Goal: Check status

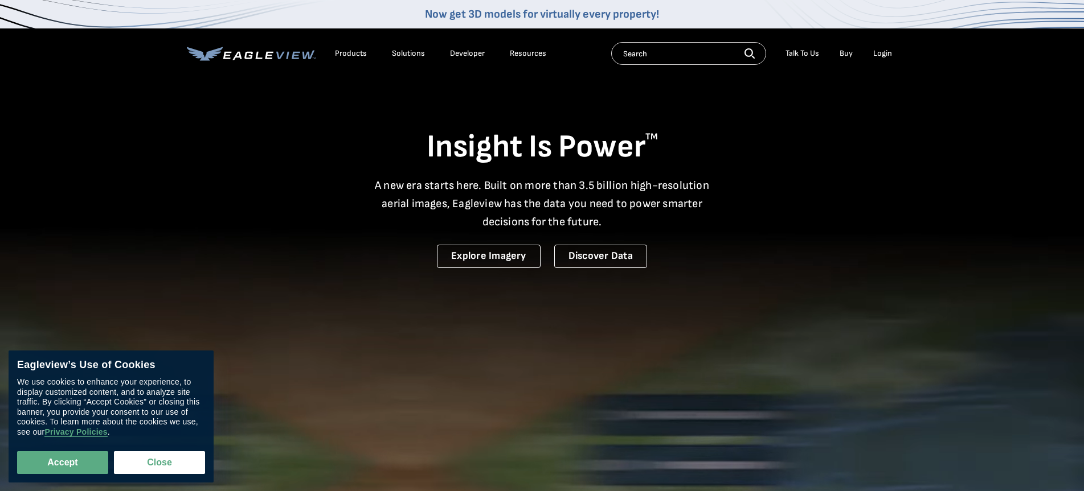
click at [879, 56] on div "Login" at bounding box center [882, 53] width 19 height 10
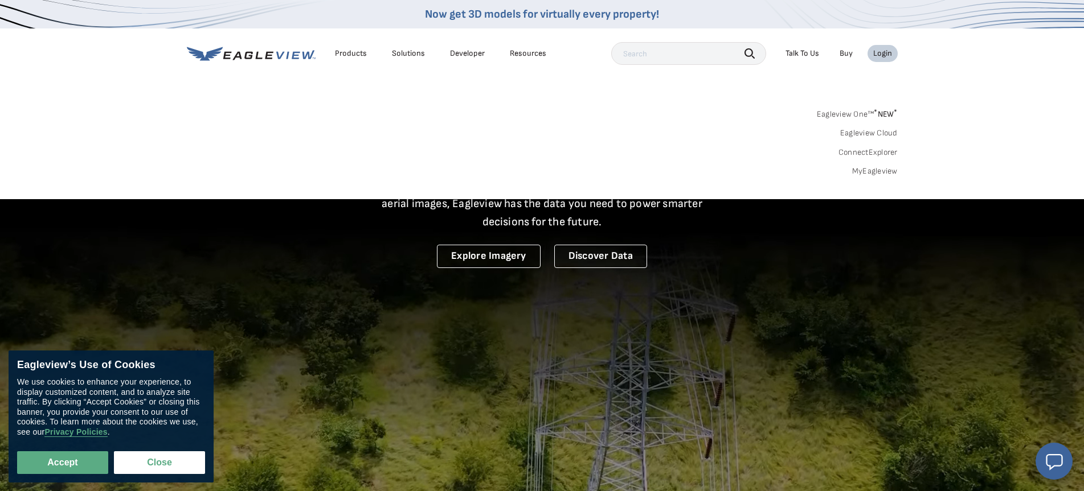
click at [880, 54] on div "Login" at bounding box center [882, 53] width 19 height 10
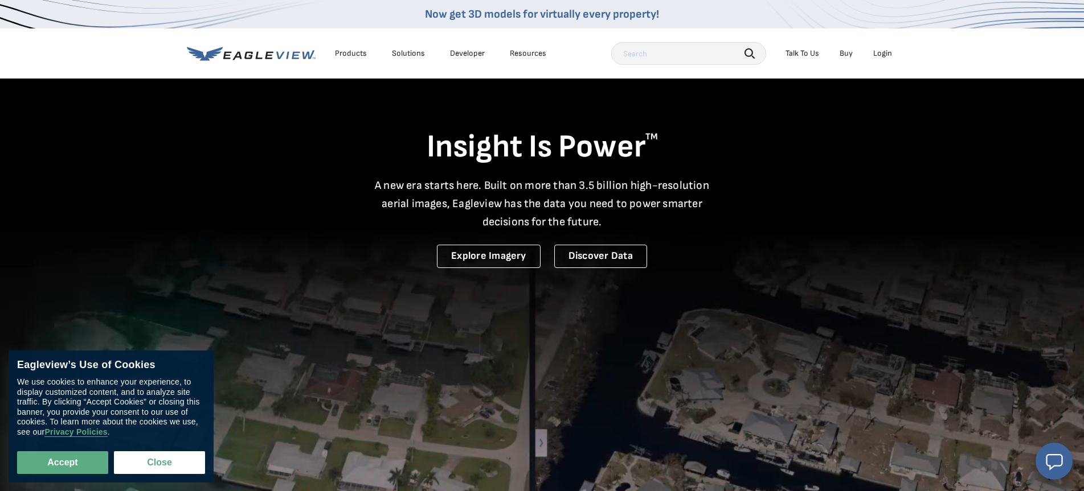
click at [884, 55] on div "Login" at bounding box center [882, 53] width 19 height 10
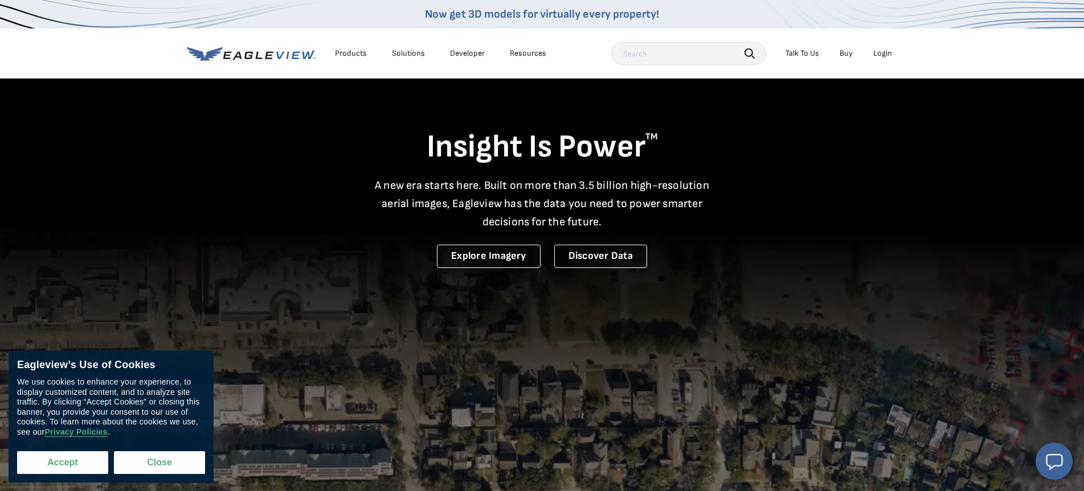
click at [69, 467] on button "Accept" at bounding box center [62, 463] width 91 height 23
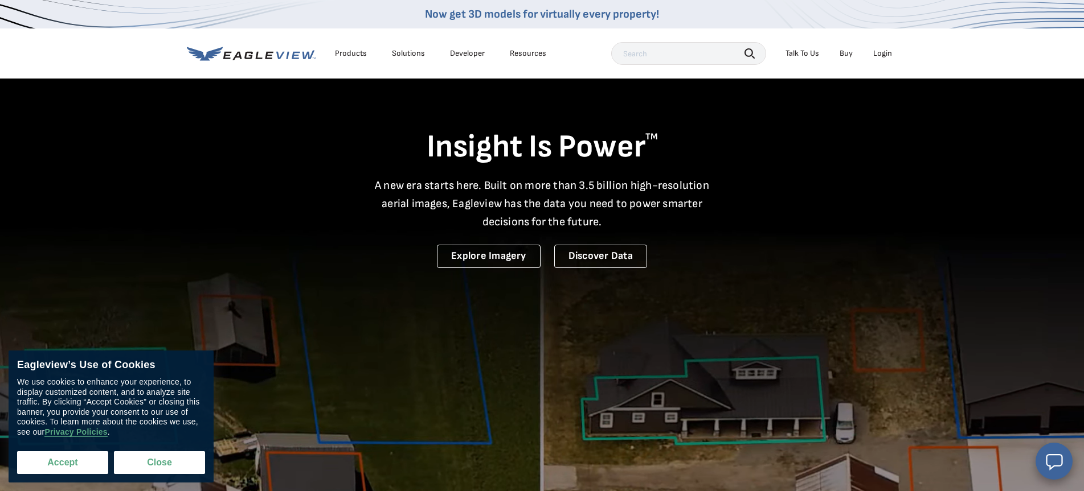
checkbox input "true"
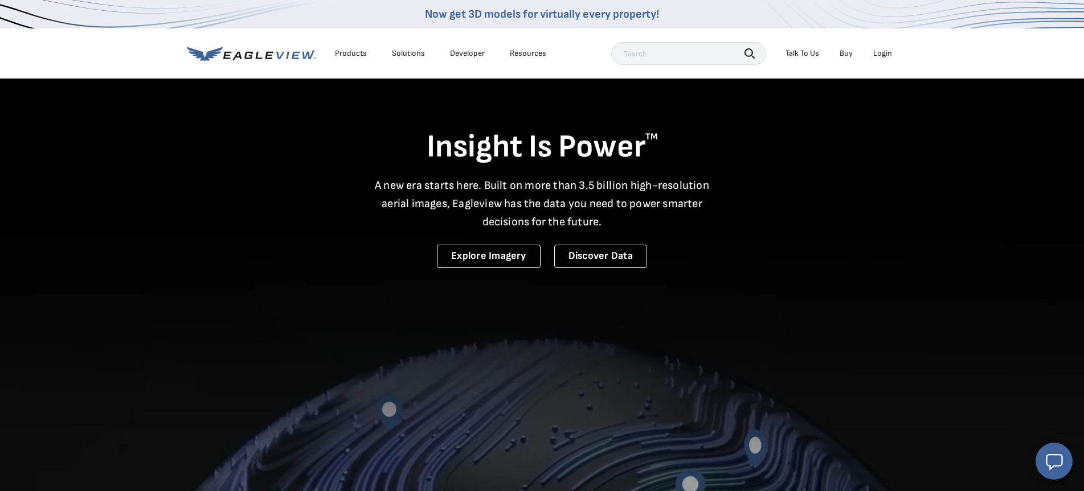
click at [886, 55] on div "Login" at bounding box center [882, 53] width 19 height 10
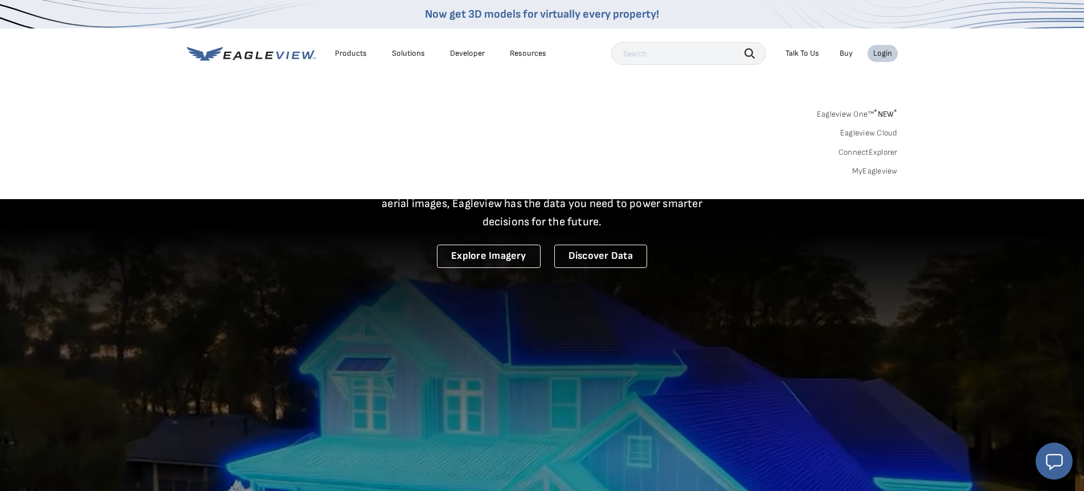
click at [870, 84] on nav "Now get 3D models for virtually every property! Products Solutions Developer Re…" at bounding box center [542, 99] width 1084 height 199
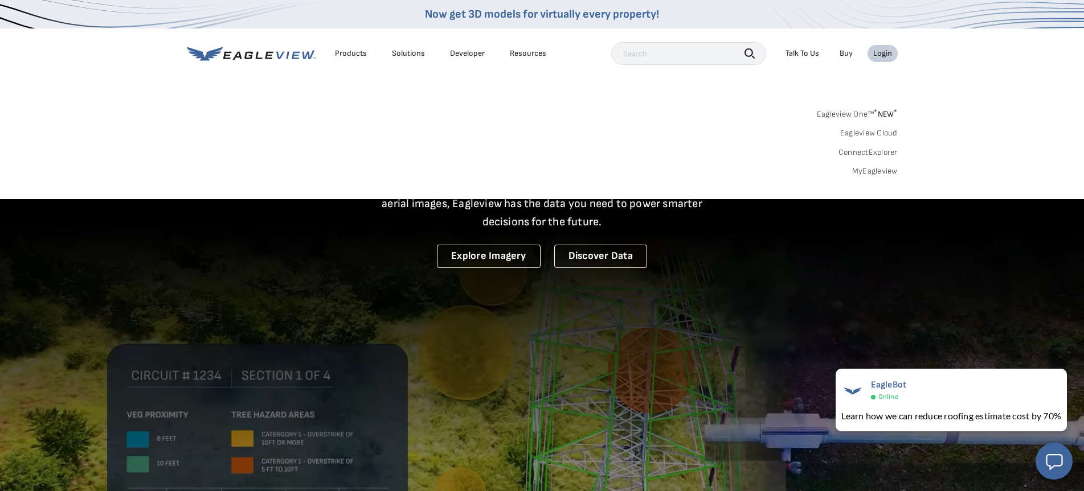
click at [881, 173] on link "MyEagleview" at bounding box center [875, 171] width 46 height 10
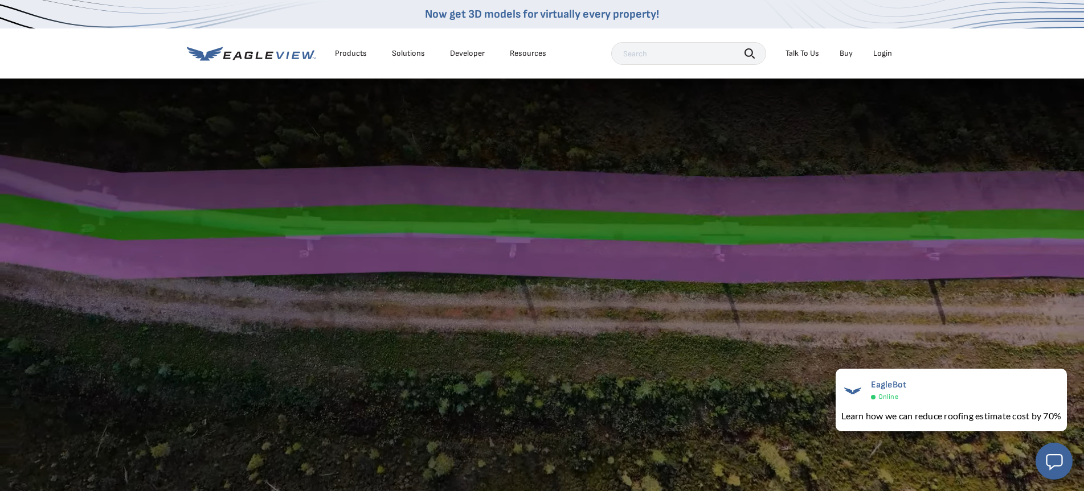
scroll to position [127, 0]
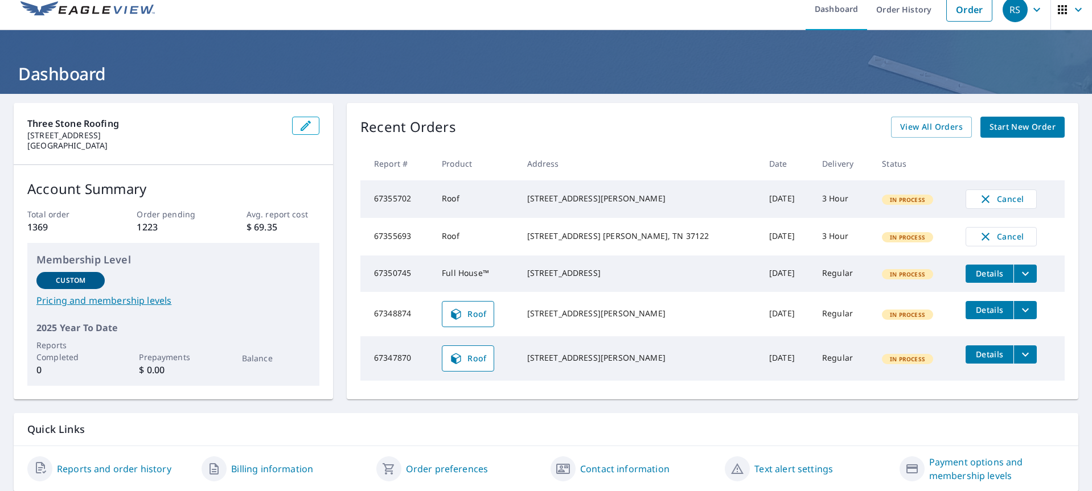
scroll to position [51, 0]
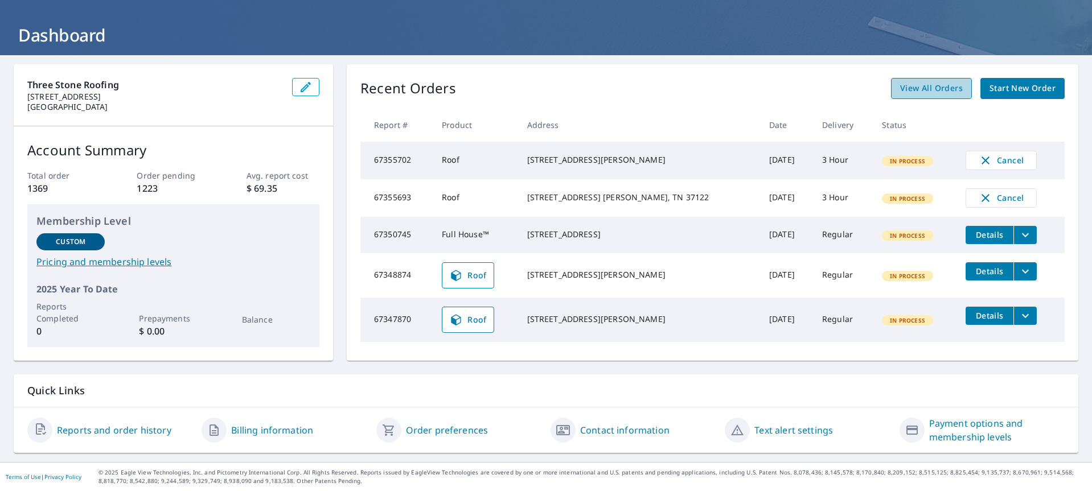
click at [939, 91] on span "View All Orders" at bounding box center [931, 88] width 63 height 14
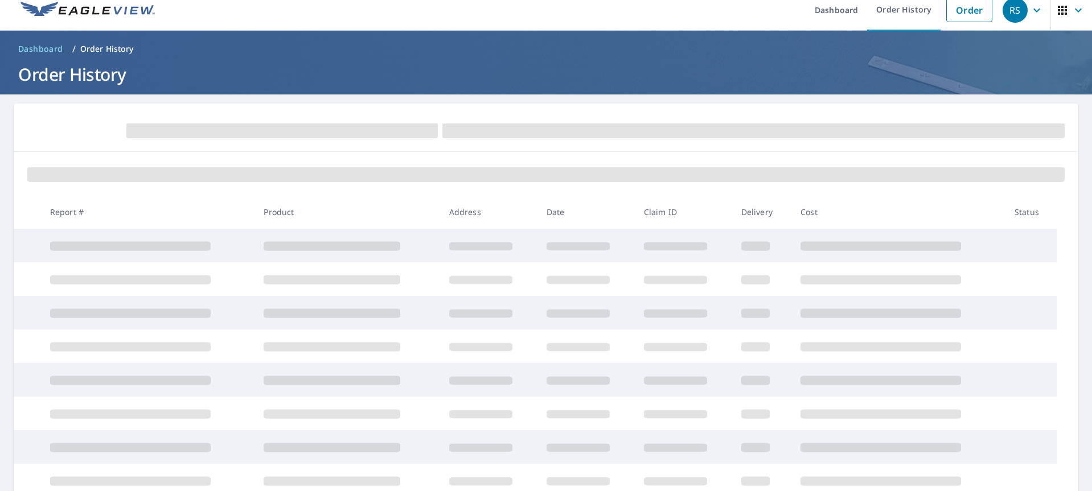
scroll to position [13, 0]
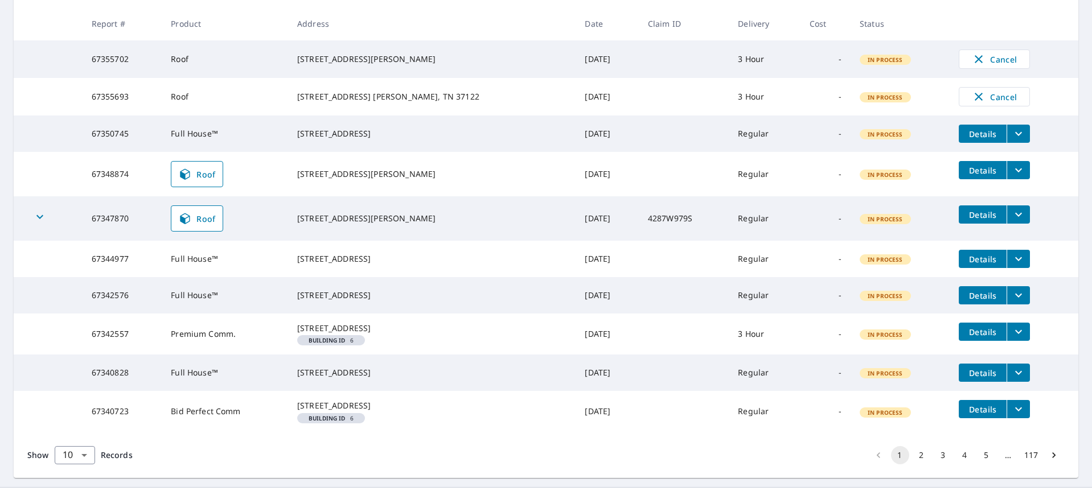
scroll to position [261, 0]
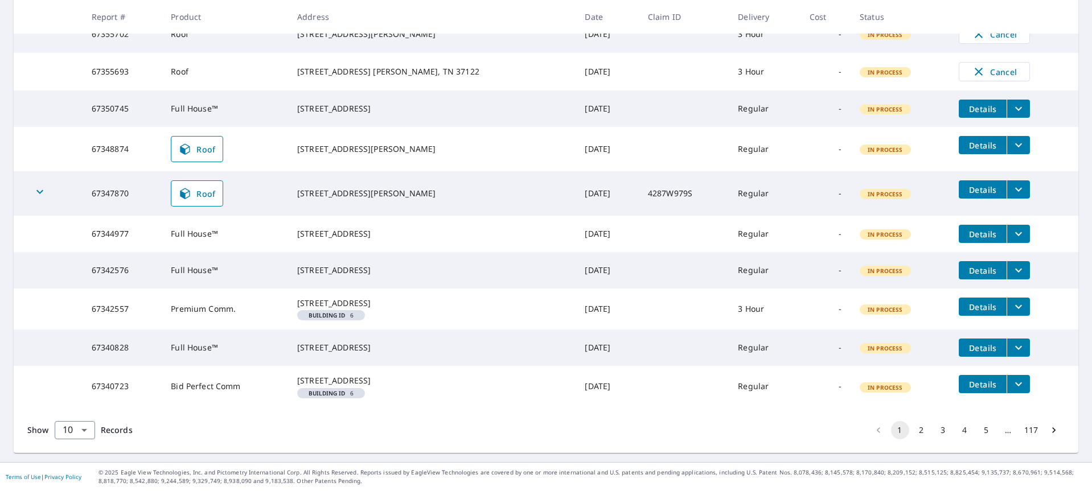
click at [969, 305] on span "Details" at bounding box center [983, 307] width 34 height 11
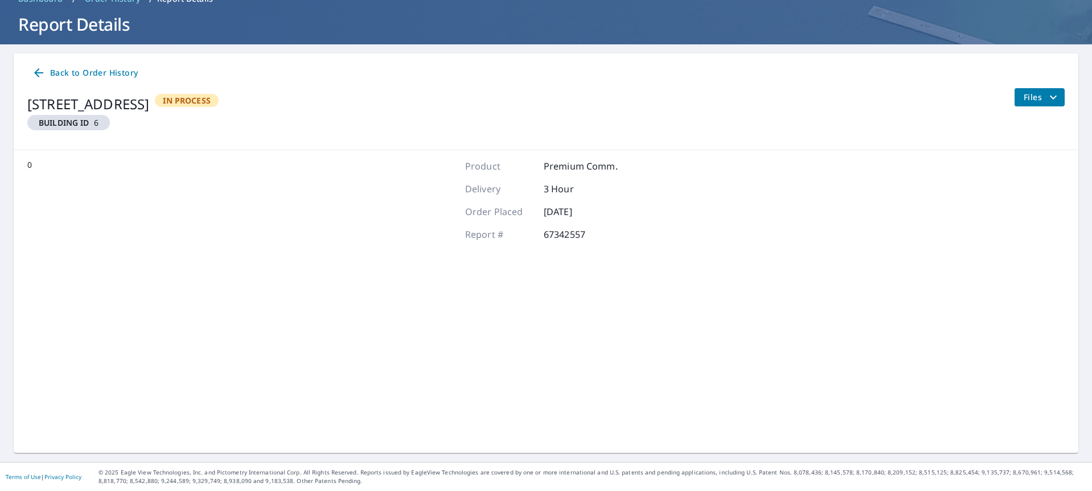
scroll to position [60, 0]
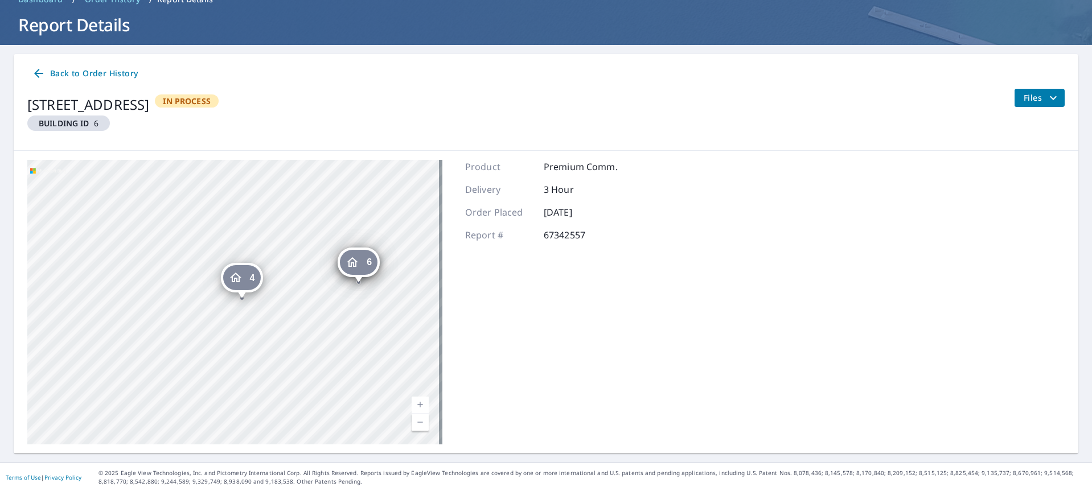
drag, startPoint x: 346, startPoint y: 269, endPoint x: 354, endPoint y: 268, distance: 8.7
click at [354, 268] on icon "Dropped pin, building 6, Residential property, 5213 Linbar Drive Nashville, TN …" at bounding box center [353, 263] width 14 height 14
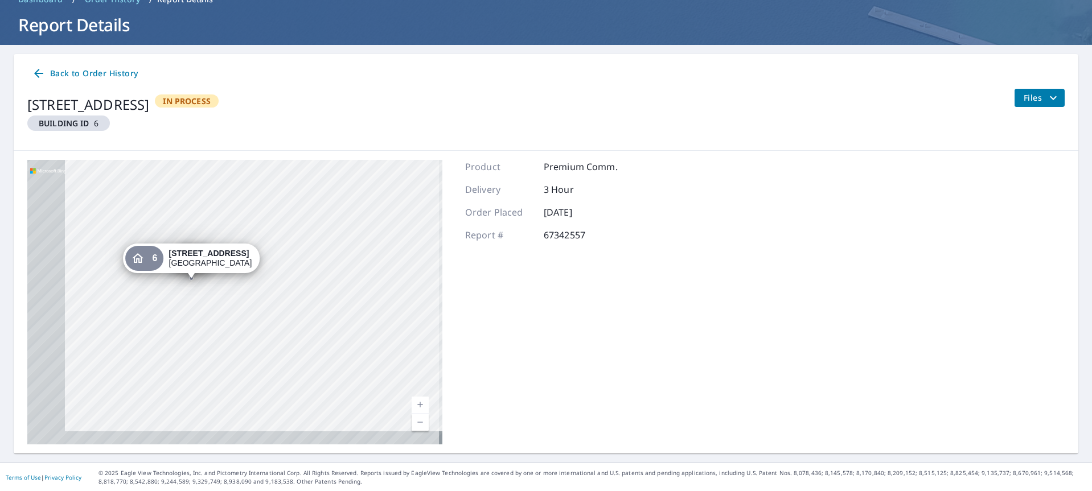
drag, startPoint x: 167, startPoint y: 333, endPoint x: 489, endPoint y: 208, distance: 345.0
click at [489, 208] on div "4 5213 Linbar Drive Nashville, TN 37211 6 5213 Linbar Drive Nashville, TN 37211…" at bounding box center [546, 302] width 1065 height 303
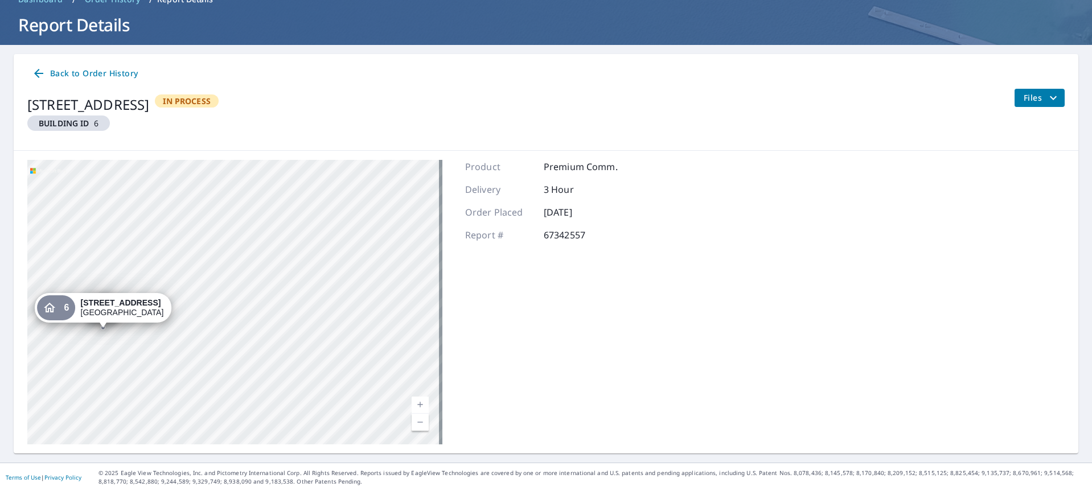
drag, startPoint x: 329, startPoint y: 288, endPoint x: 389, endPoint y: 251, distance: 70.6
click at [380, 255] on div "4 5213 Linbar Drive Nashville, TN 37211 6 5213 Linbar Drive Nashville, TN 37211…" at bounding box center [234, 302] width 415 height 285
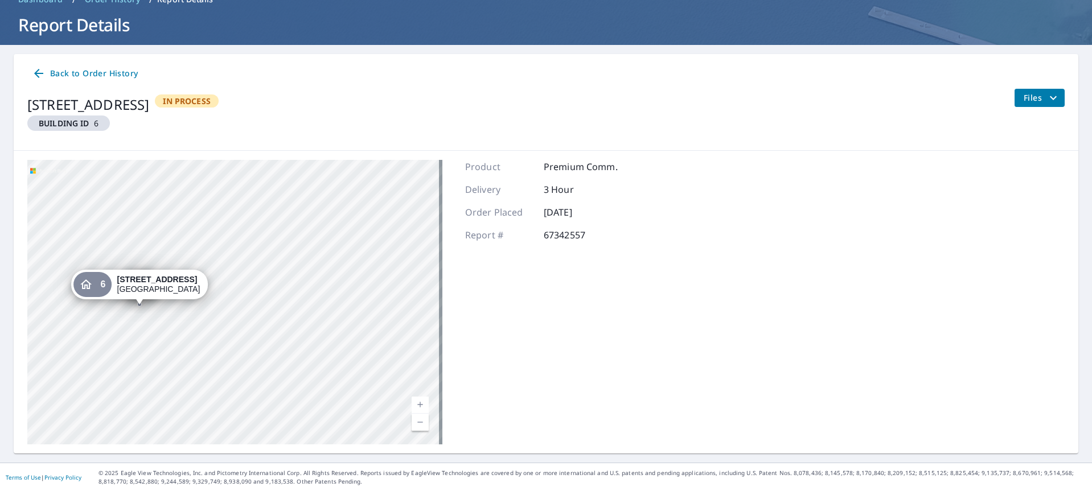
drag, startPoint x: 180, startPoint y: 340, endPoint x: 291, endPoint y: 268, distance: 132.2
click at [291, 268] on div "4 5213 Linbar Drive Nashville, TN 37211 6 5213 Linbar Drive Nashville, TN 37211…" at bounding box center [234, 302] width 415 height 285
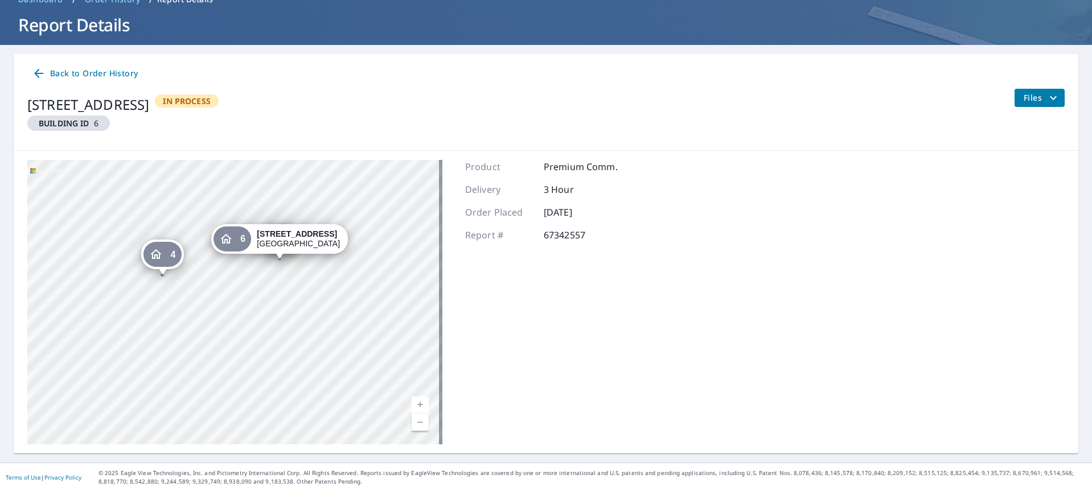
click at [1041, 90] on button "Files" at bounding box center [1039, 98] width 51 height 18
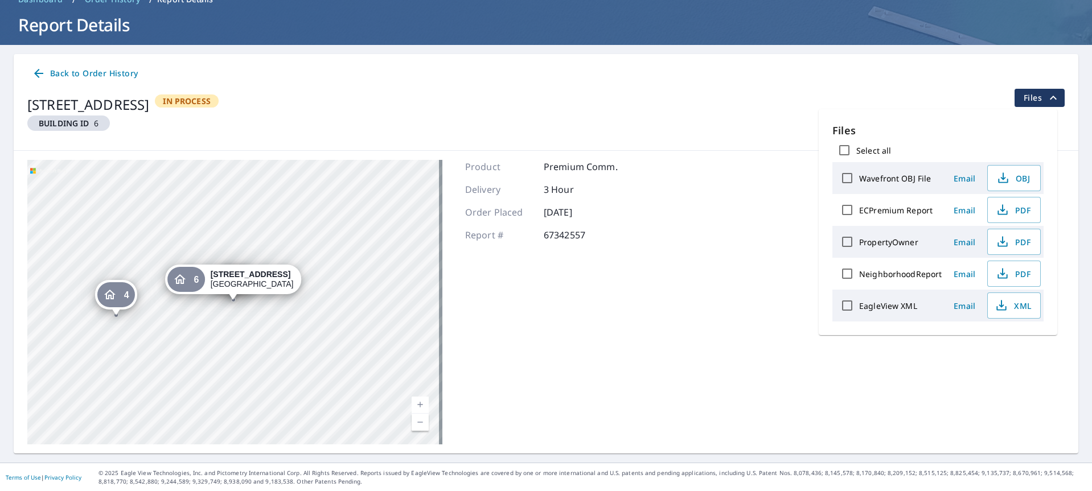
click at [100, 76] on span "Back to Order History" at bounding box center [85, 74] width 106 height 14
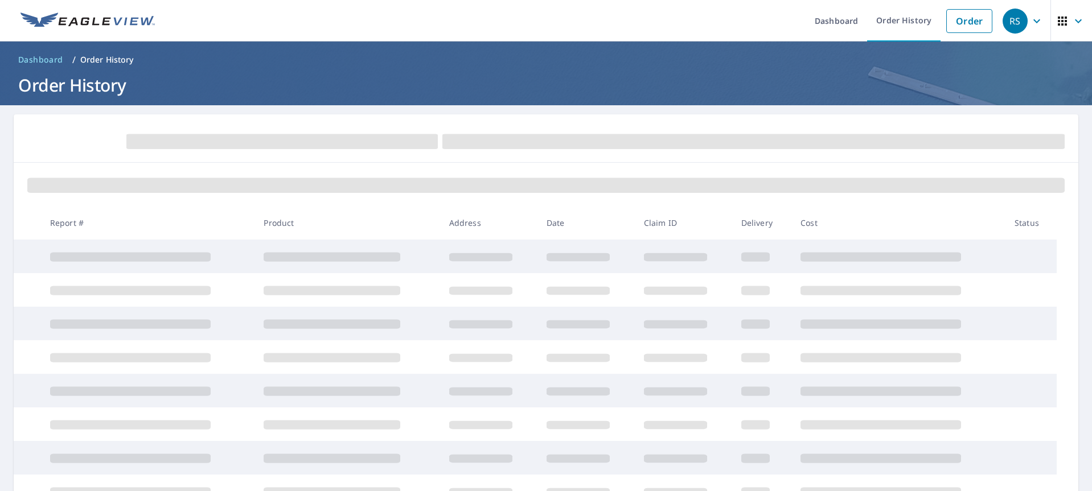
scroll to position [168, 0]
click at [961, 22] on link "Order" at bounding box center [969, 21] width 46 height 24
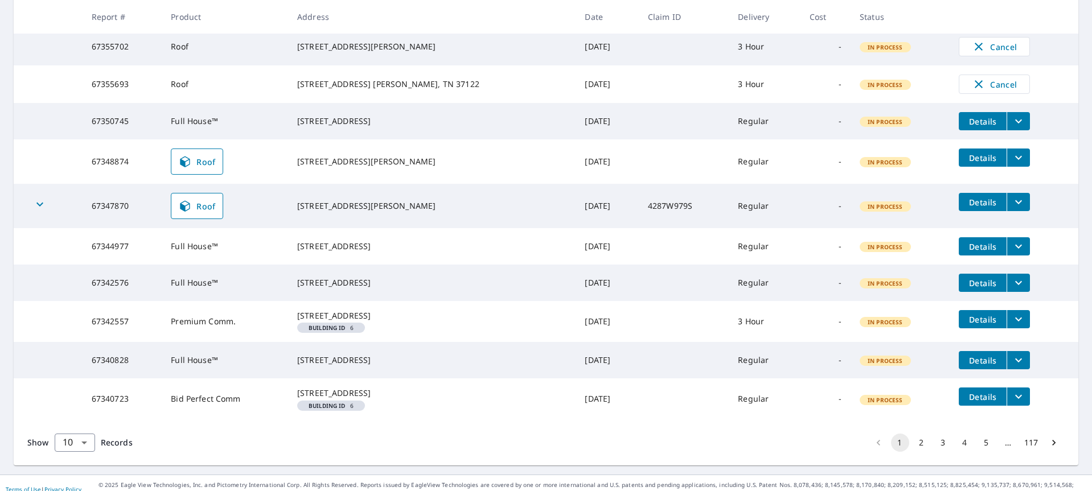
scroll to position [227, 0]
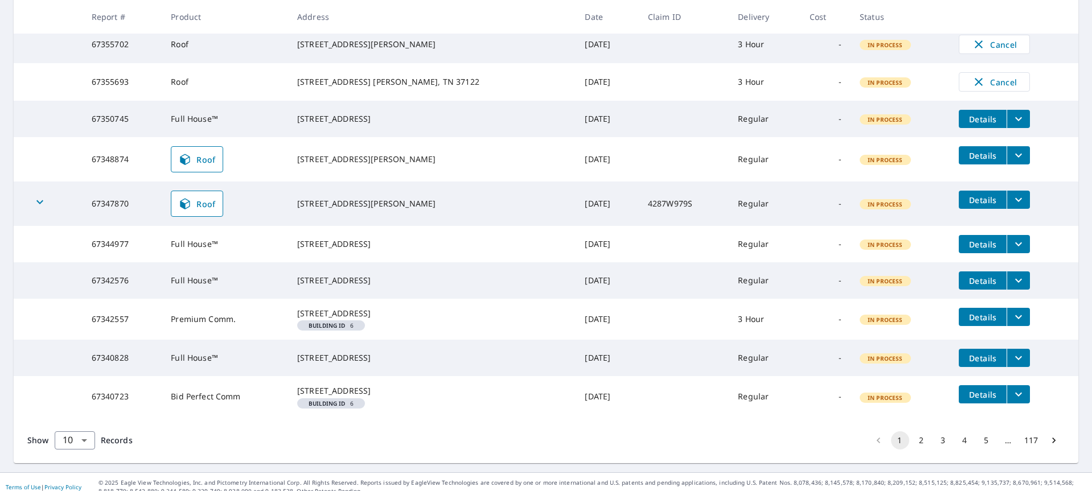
click at [1012, 324] on icon "filesDropdownBtn-67342557" at bounding box center [1019, 317] width 14 height 14
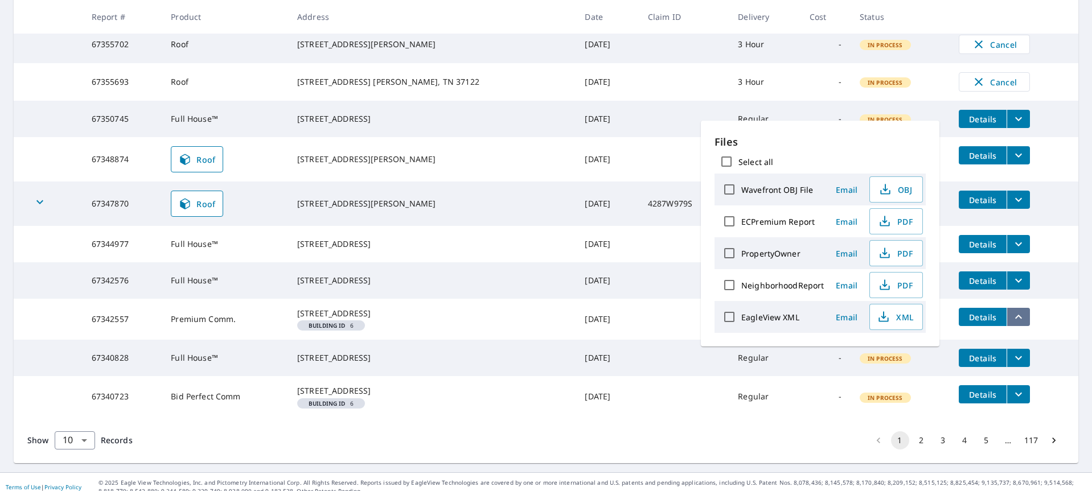
click at [1012, 324] on icon "filesDropdownBtn-67342557" at bounding box center [1019, 317] width 14 height 14
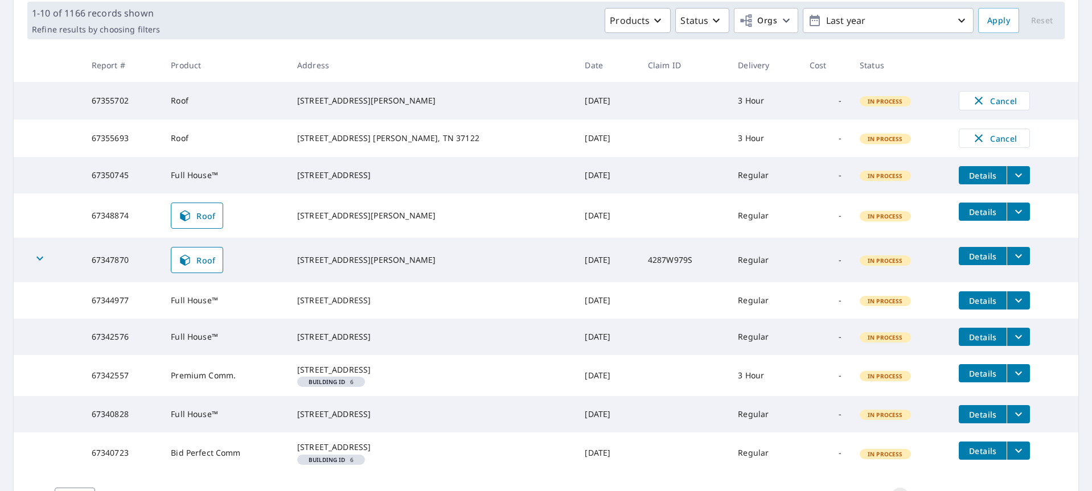
scroll to position [284, 0]
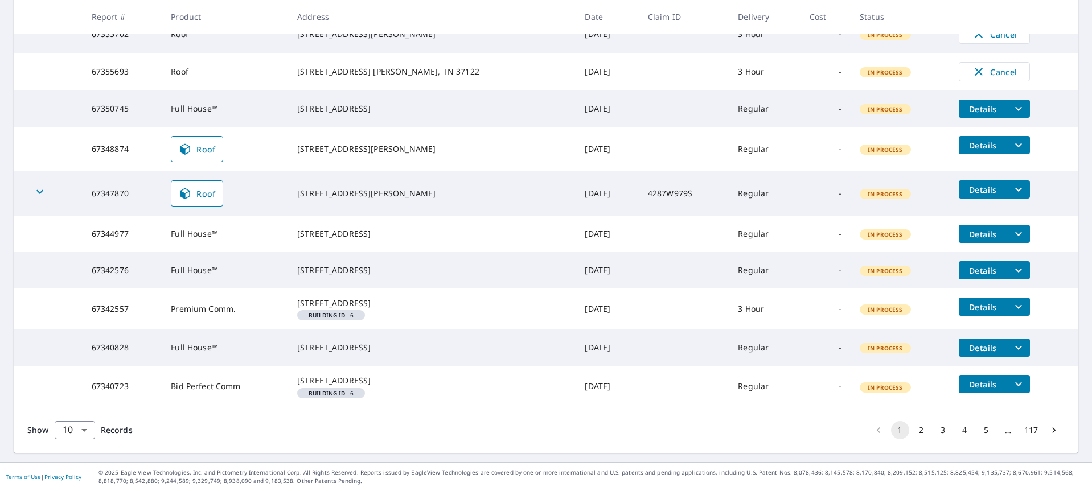
click at [1012, 378] on icon "filesDropdownBtn-67340723" at bounding box center [1019, 385] width 14 height 14
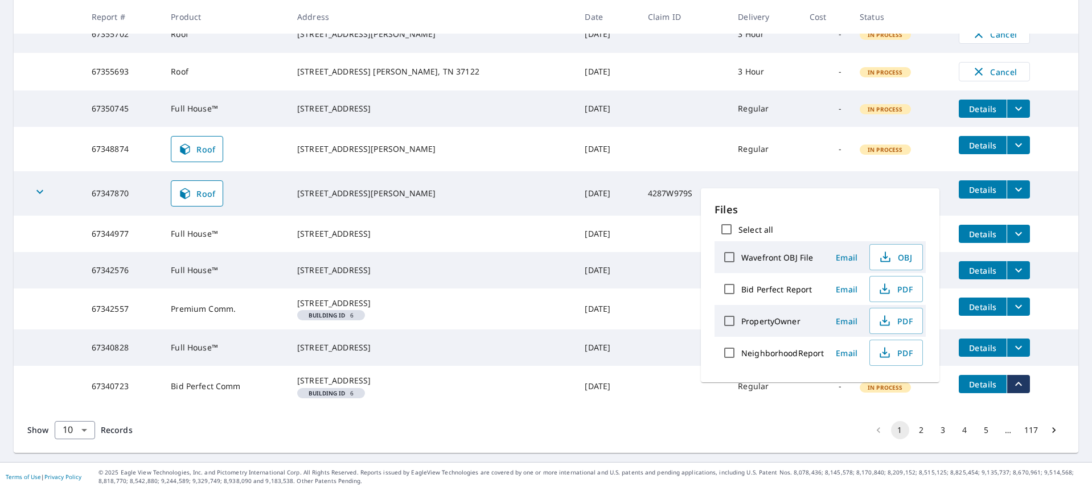
click at [905, 404] on td "In Process" at bounding box center [900, 386] width 99 height 41
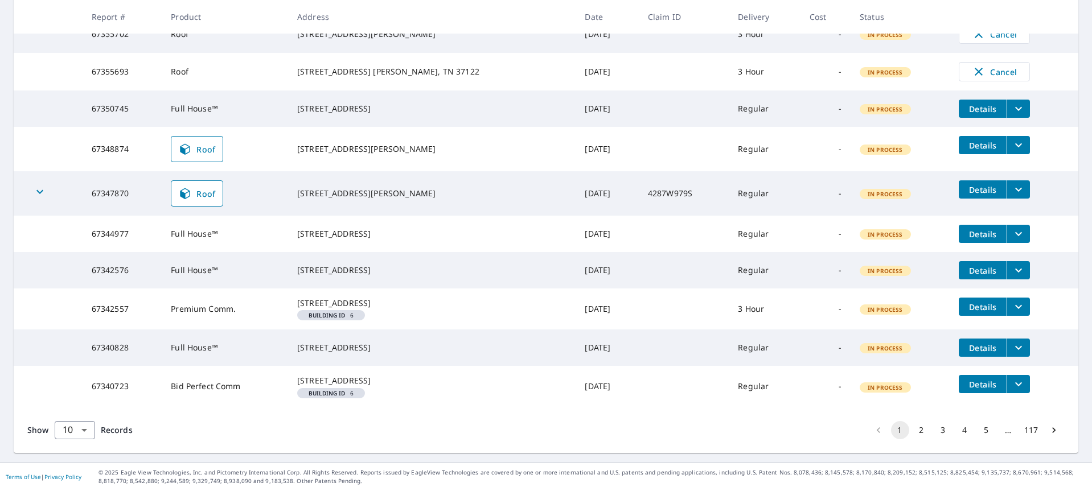
click at [966, 379] on span "Details" at bounding box center [983, 384] width 34 height 11
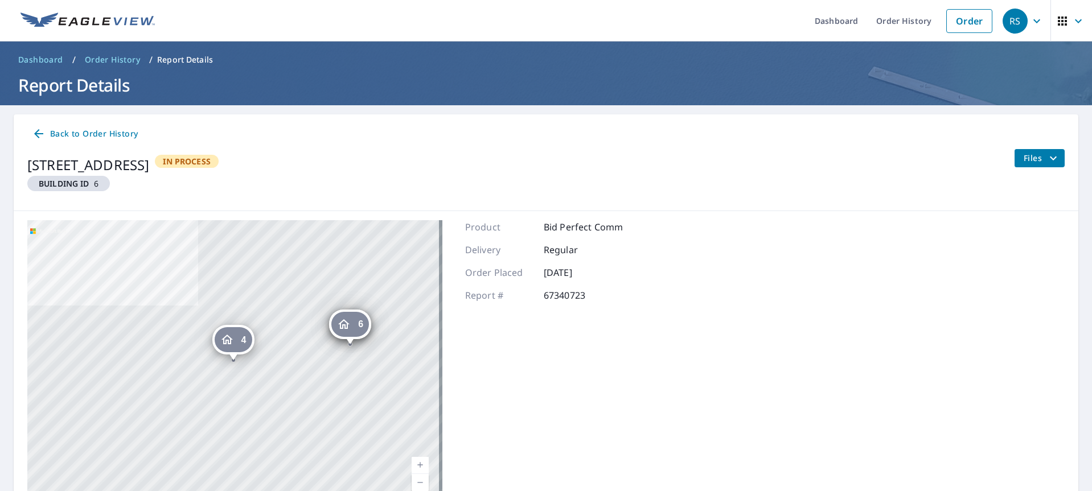
click at [80, 130] on span "Back to Order History" at bounding box center [85, 134] width 106 height 14
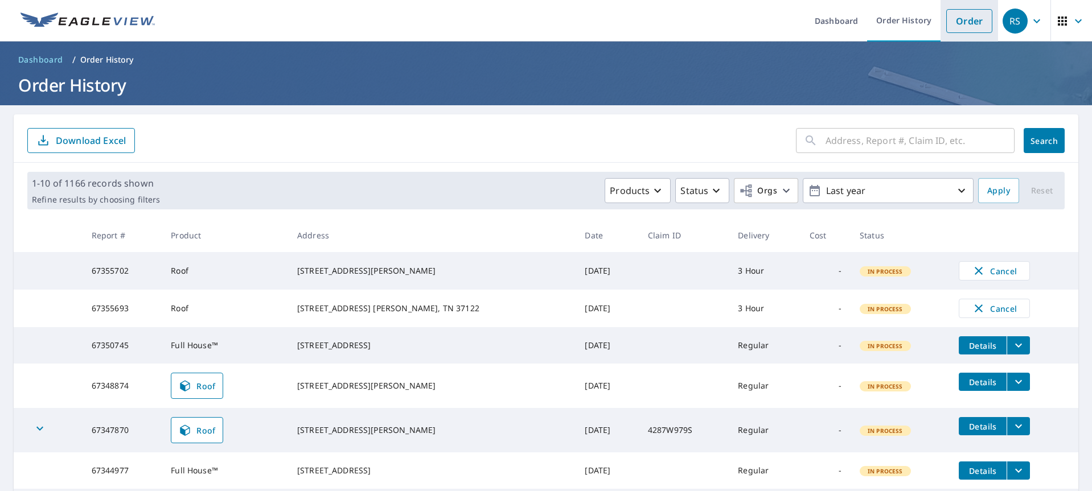
click at [968, 20] on link "Order" at bounding box center [969, 21] width 46 height 24
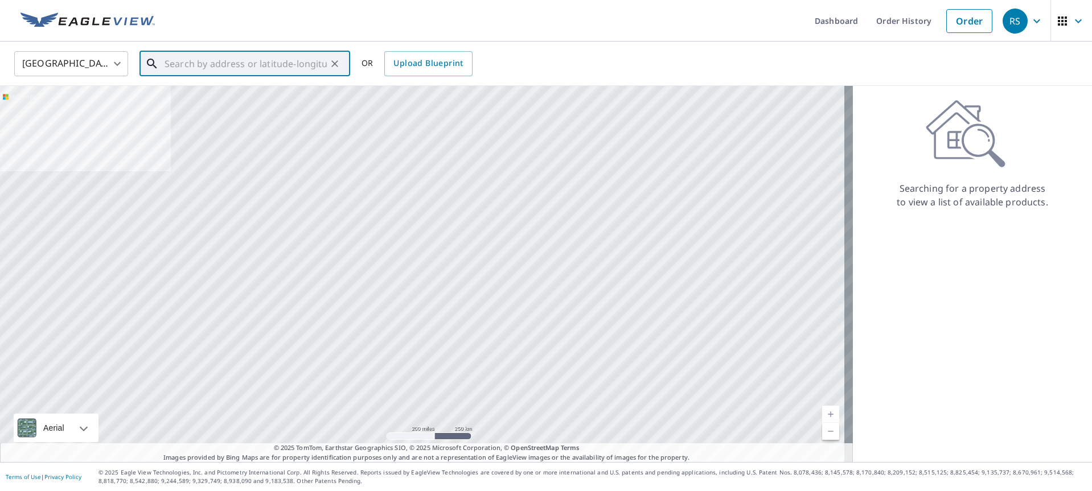
click at [225, 69] on input "text" at bounding box center [246, 64] width 162 height 32
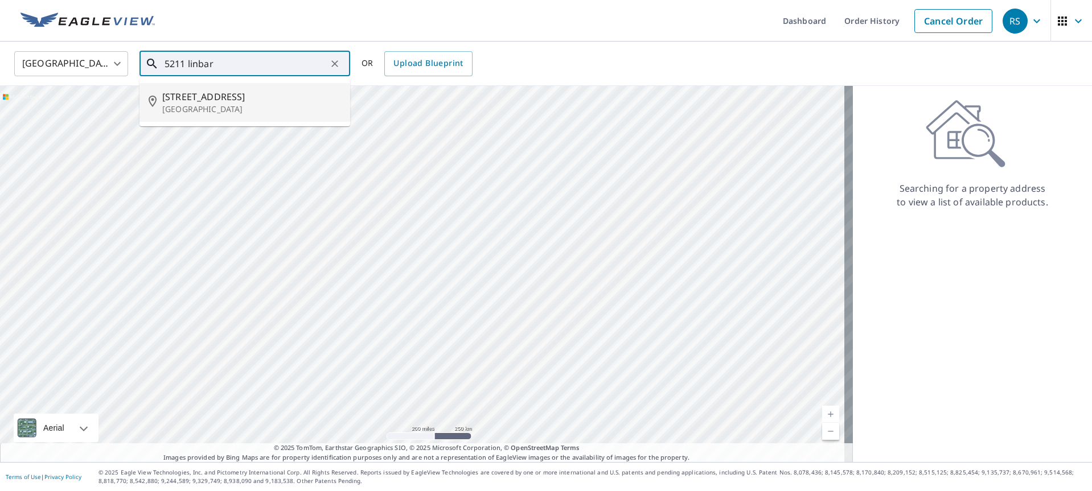
click at [211, 100] on span "[STREET_ADDRESS]" at bounding box center [251, 97] width 179 height 14
type input "[STREET_ADDRESS]"
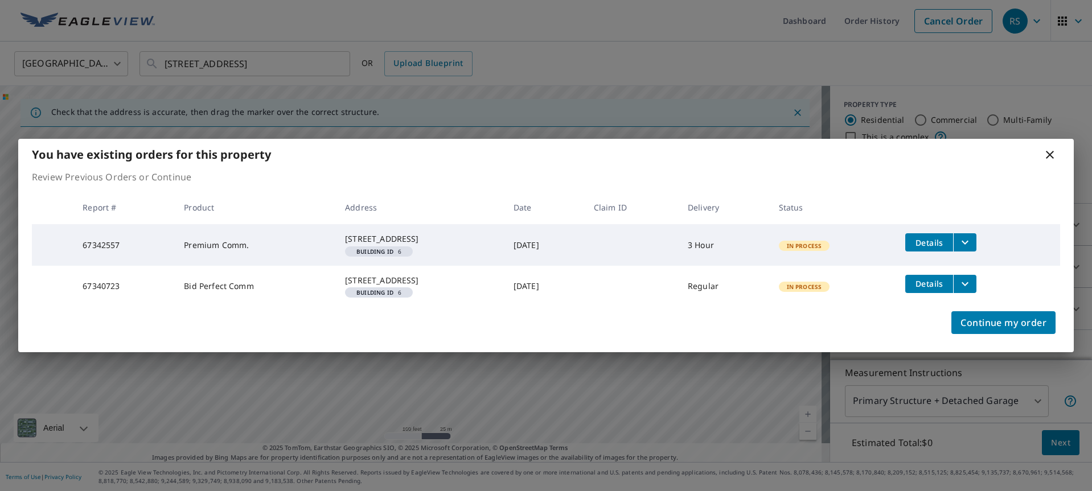
click at [968, 291] on button "filesDropdownBtn-67340723" at bounding box center [964, 284] width 23 height 18
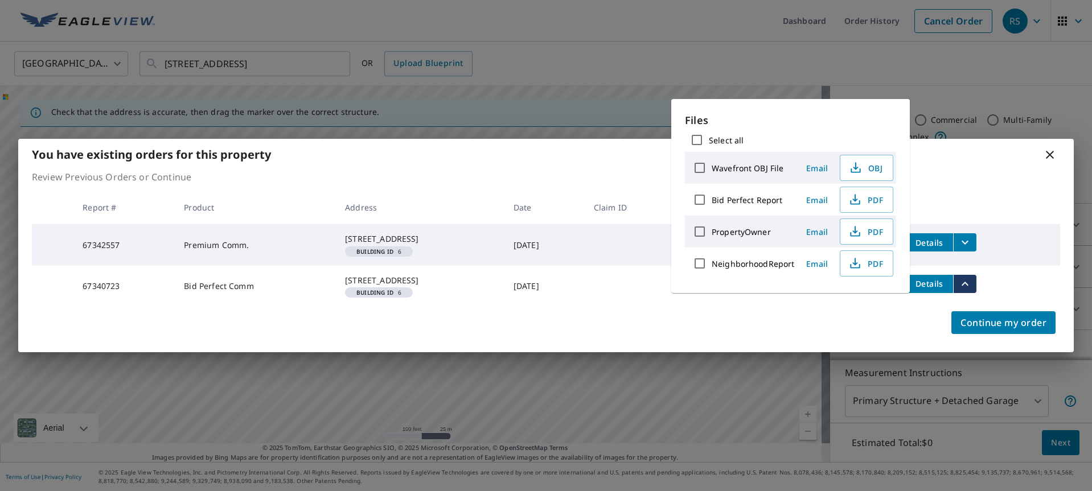
click at [968, 291] on button "filesDropdownBtn-67340723" at bounding box center [964, 284] width 23 height 18
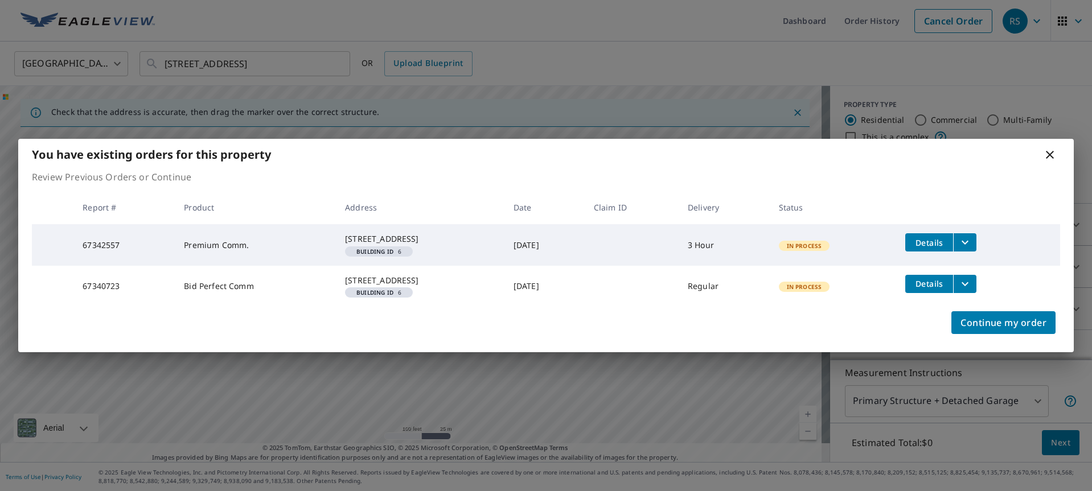
click at [361, 296] on em "Building ID" at bounding box center [374, 293] width 37 height 6
click at [1050, 148] on icon at bounding box center [1050, 155] width 14 height 14
